Goal: Information Seeking & Learning: Learn about a topic

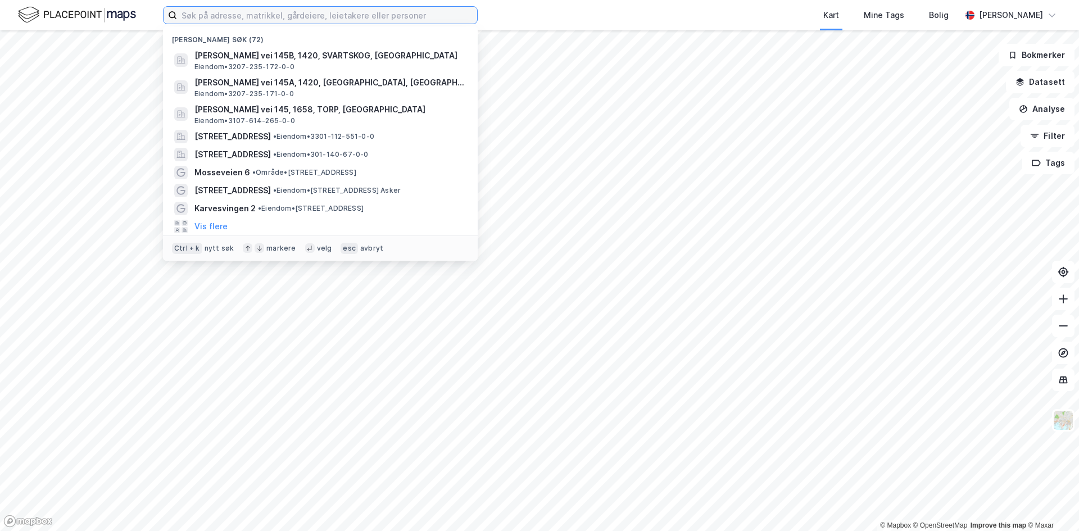
click at [453, 15] on input at bounding box center [327, 15] width 300 height 17
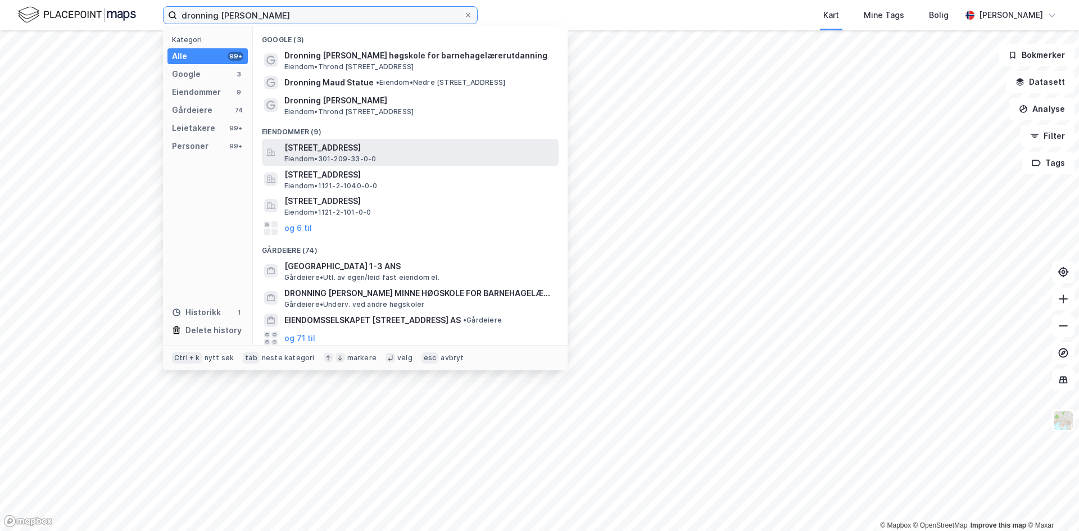
type input "dronning [PERSON_NAME]"
click at [353, 151] on span "[STREET_ADDRESS]" at bounding box center [419, 147] width 270 height 13
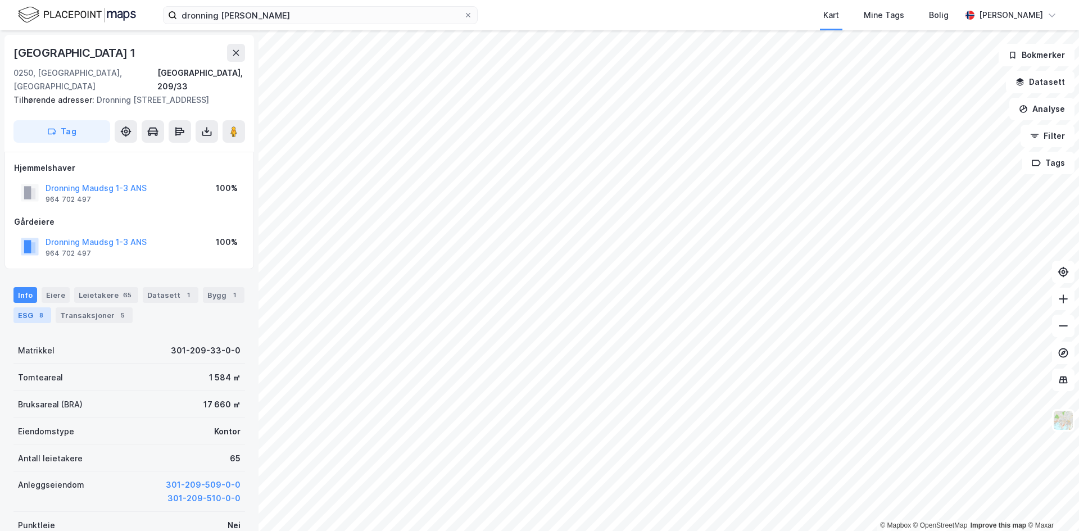
click at [21, 313] on div "ESG 8" at bounding box center [32, 315] width 38 height 16
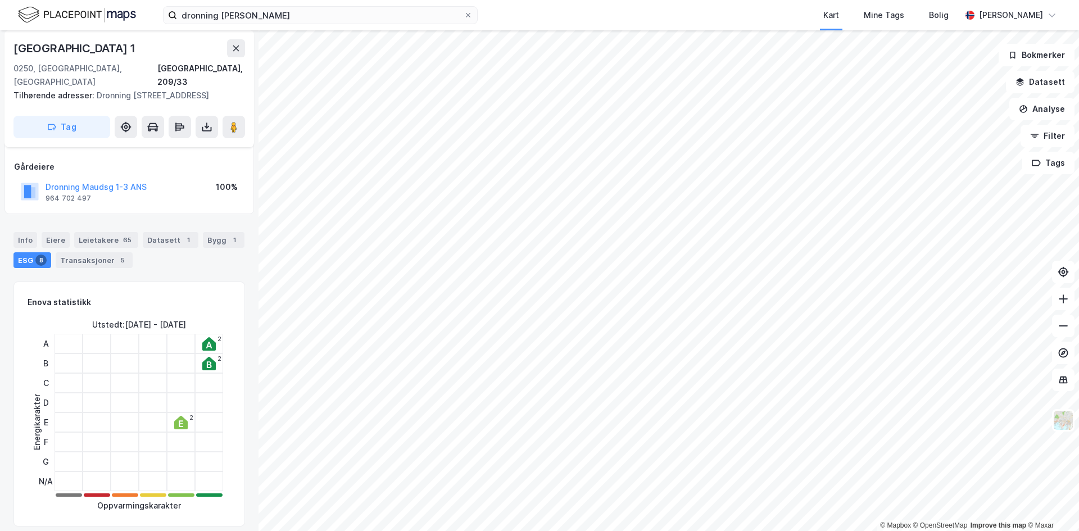
scroll to position [53, 0]
